Goal: Entertainment & Leisure: Consume media (video, audio)

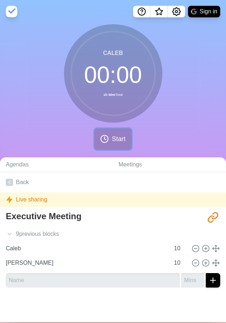
click at [112, 141] on span "Start" at bounding box center [119, 139] width 14 height 10
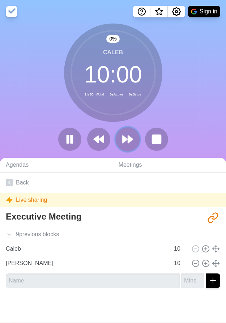
click at [128, 140] on polygon at bounding box center [130, 139] width 5 height 7
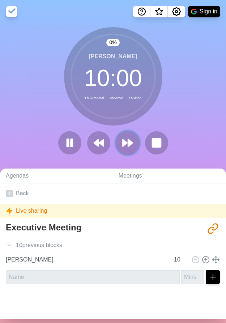
click at [128, 140] on polygon at bounding box center [130, 142] width 5 height 7
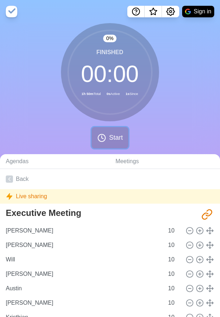
click at [114, 138] on span "Start" at bounding box center [116, 138] width 14 height 10
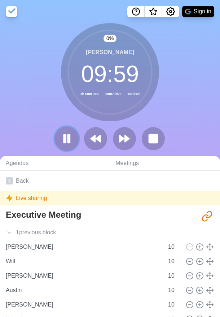
click at [68, 138] on rect at bounding box center [69, 139] width 2 height 8
click at [67, 138] on polygon at bounding box center [66, 138] width 7 height 9
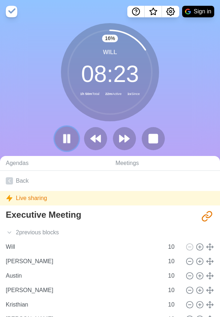
click at [70, 140] on icon at bounding box center [67, 139] width 12 height 12
click at [98, 141] on icon at bounding box center [96, 139] width 12 height 12
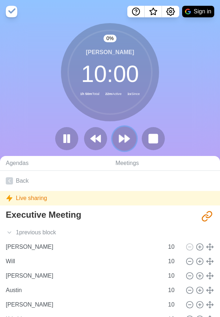
click at [130, 136] on icon at bounding box center [125, 139] width 12 height 12
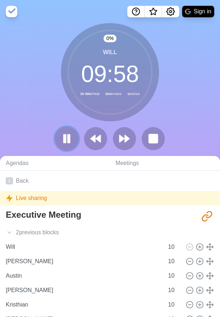
click at [70, 137] on icon at bounding box center [67, 139] width 12 height 12
click at [69, 139] on polygon at bounding box center [66, 138] width 7 height 9
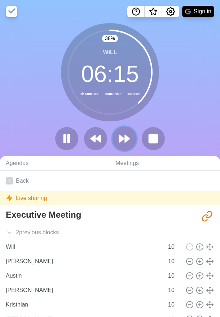
click at [123, 139] on polygon at bounding box center [122, 138] width 5 height 7
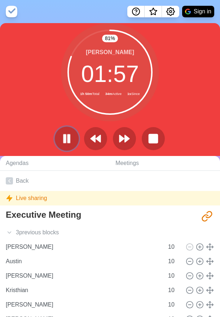
click at [65, 143] on icon at bounding box center [67, 139] width 12 height 12
click at [67, 138] on polygon at bounding box center [66, 138] width 7 height 9
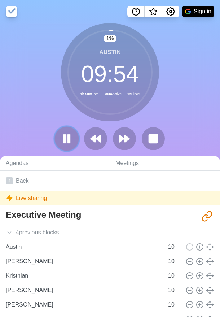
click at [68, 135] on rect at bounding box center [69, 139] width 2 height 8
click at [66, 139] on polygon at bounding box center [66, 138] width 7 height 9
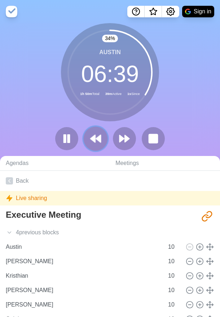
click at [97, 138] on polygon at bounding box center [98, 138] width 5 height 7
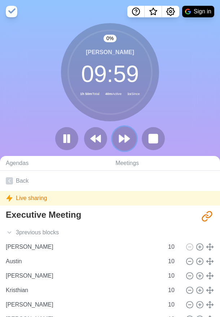
click at [126, 138] on polygon at bounding box center [127, 138] width 5 height 7
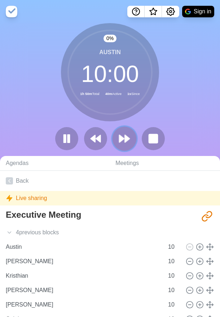
click at [127, 138] on polygon at bounding box center [127, 138] width 5 height 7
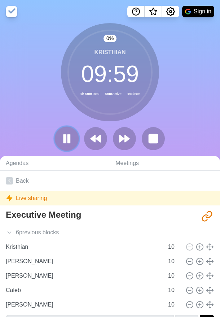
click at [63, 136] on icon at bounding box center [67, 139] width 12 height 12
click at [68, 138] on polygon at bounding box center [66, 138] width 7 height 9
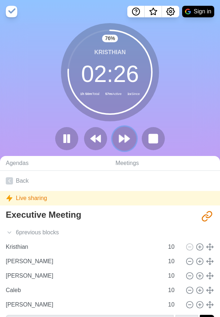
click at [121, 140] on polygon at bounding box center [122, 138] width 5 height 7
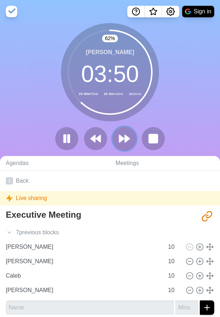
click at [126, 141] on polygon at bounding box center [127, 138] width 5 height 7
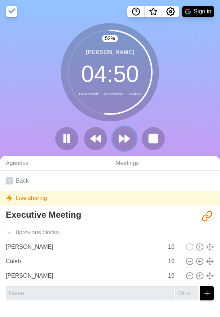
click at [124, 140] on icon at bounding box center [125, 139] width 12 height 12
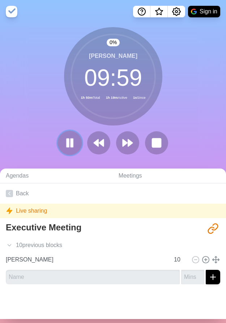
click at [66, 145] on rect at bounding box center [67, 143] width 2 height 8
